Goal: Transaction & Acquisition: Download file/media

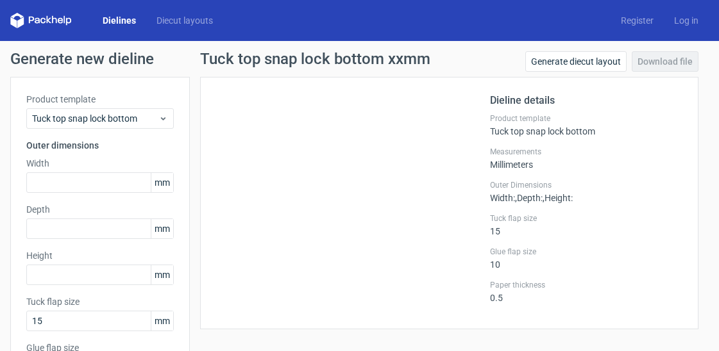
click at [120, 26] on link "Dielines" at bounding box center [119, 20] width 54 height 13
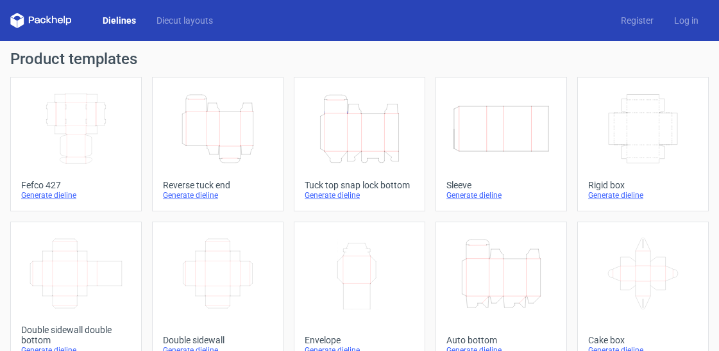
click at [344, 124] on icon "Height Depth Width" at bounding box center [359, 129] width 99 height 72
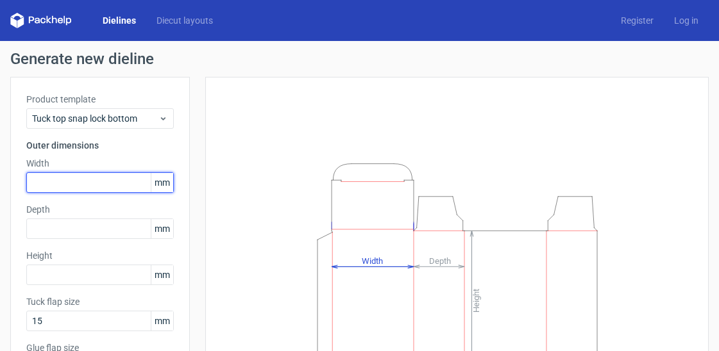
click at [76, 174] on input "text" at bounding box center [99, 182] width 147 height 21
type input "193"
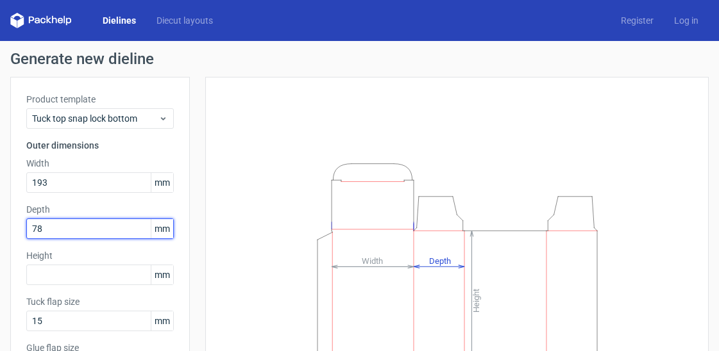
type input "78"
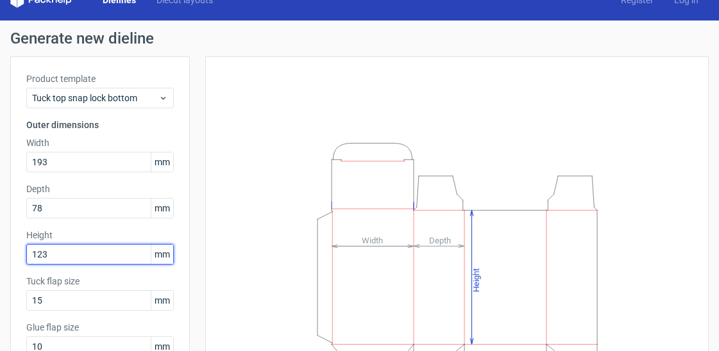
scroll to position [151, 0]
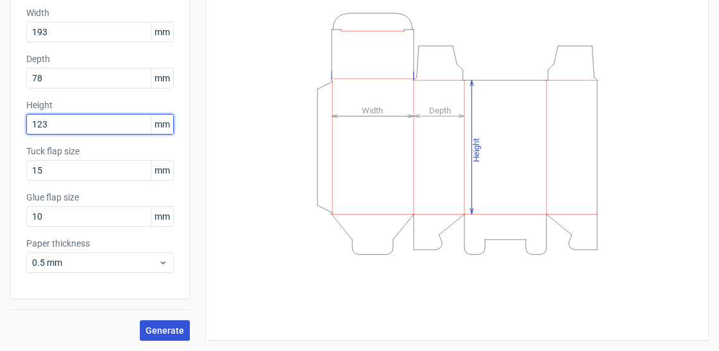
type input "123"
click at [162, 326] on span "Generate" at bounding box center [164, 330] width 38 height 9
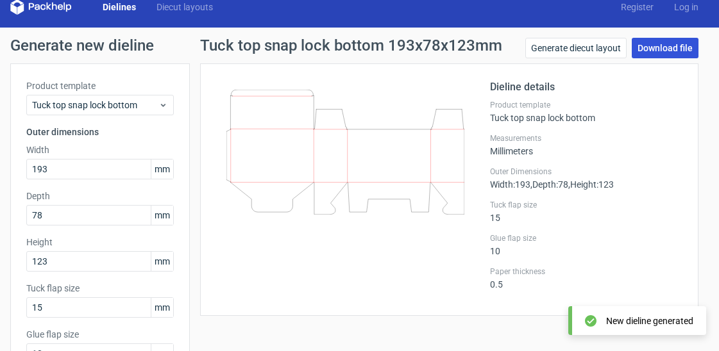
scroll to position [12, 0]
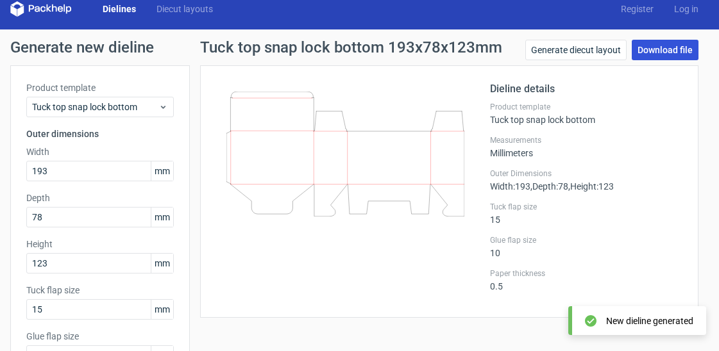
click at [647, 50] on link "Download file" at bounding box center [664, 50] width 67 height 21
